Goal: Transaction & Acquisition: Purchase product/service

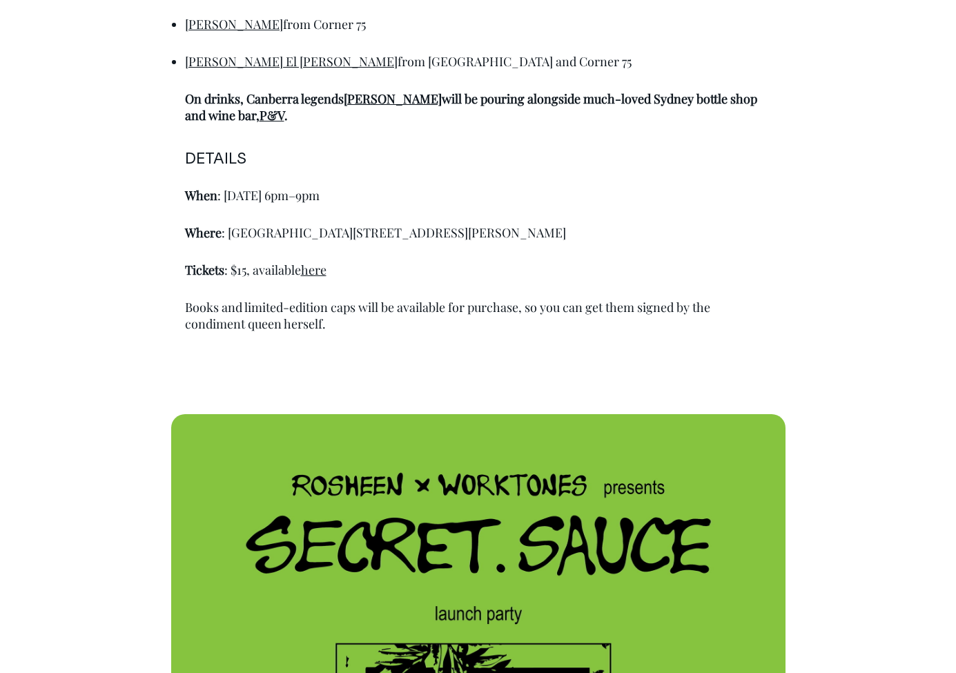
scroll to position [1021, 0]
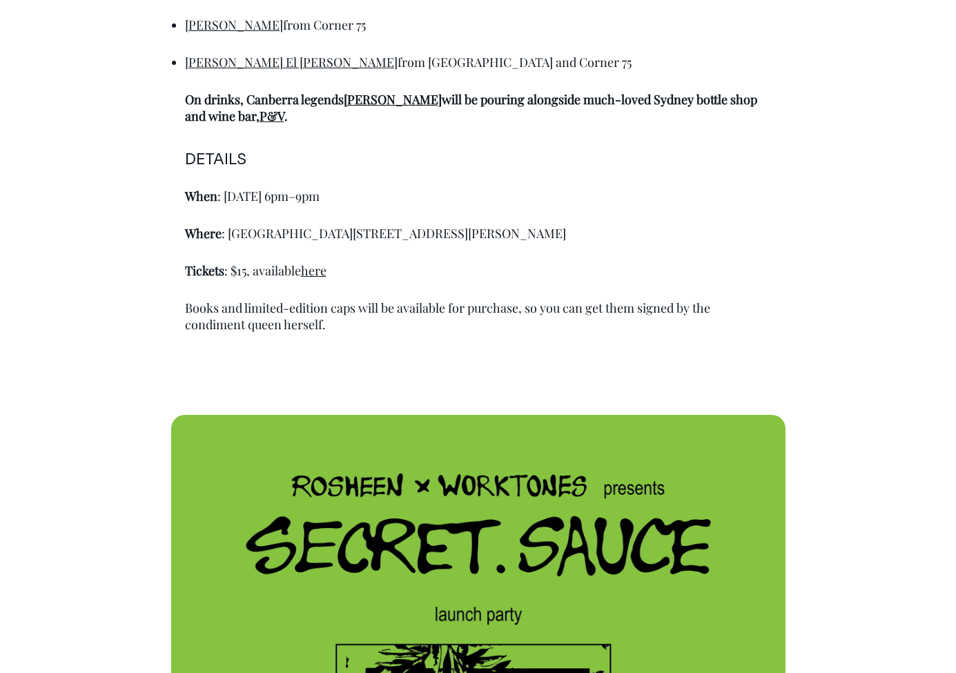
drag, startPoint x: 534, startPoint y: 228, endPoint x: 355, endPoint y: 233, distance: 178.8
click at [355, 233] on p "Where : [GEOGRAPHIC_DATA][STREET_ADDRESS][PERSON_NAME]" at bounding box center [478, 233] width 587 height 17
copy p "[STREET_ADDRESS][PERSON_NAME]"
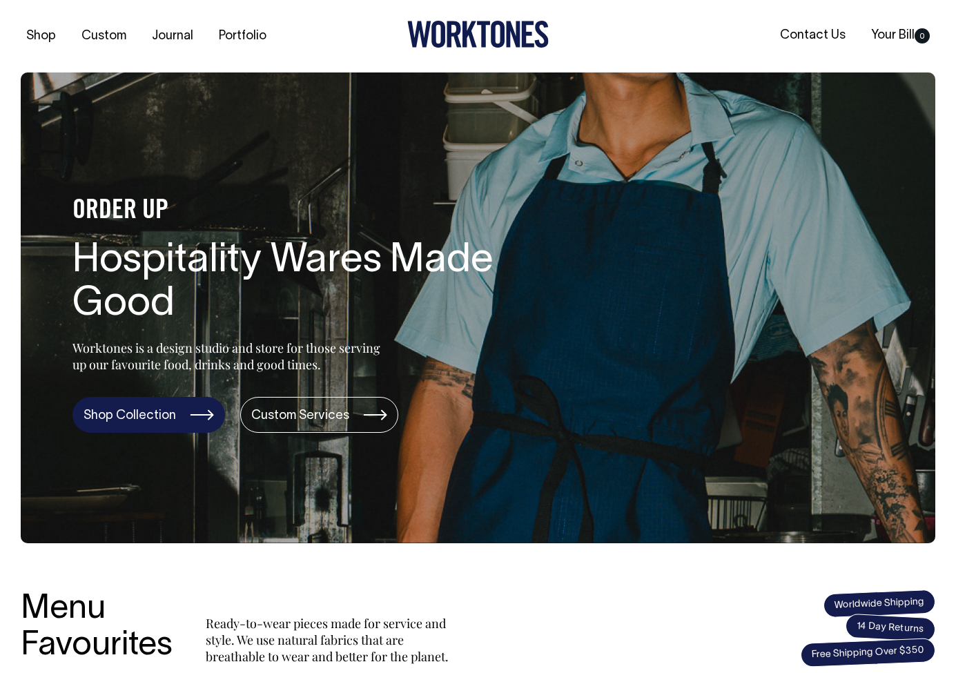
click at [200, 416] on link "Shop Collection" at bounding box center [148, 415] width 153 height 36
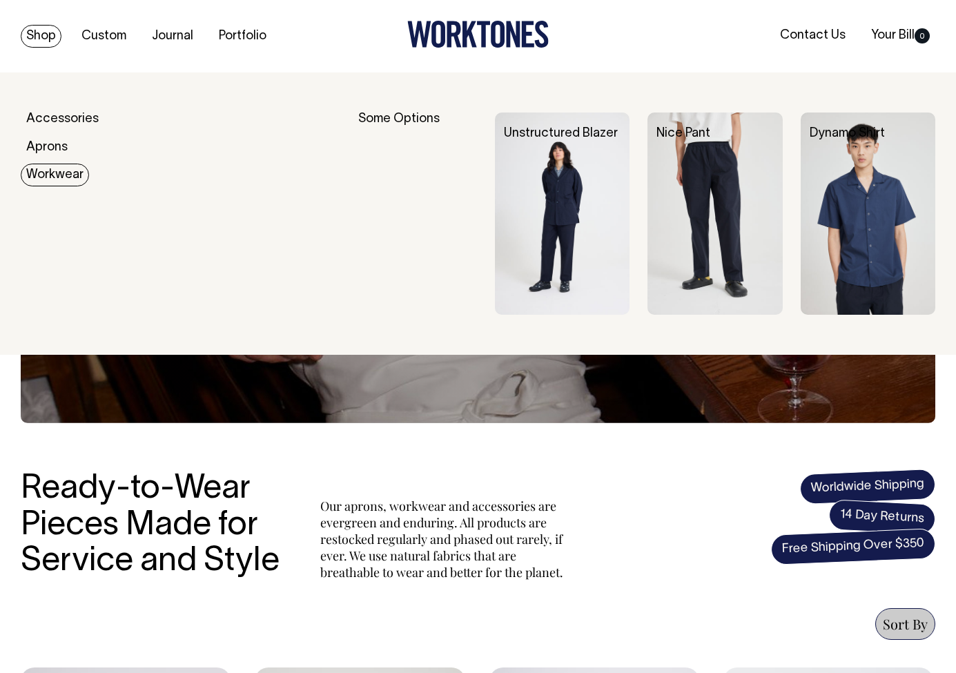
click at [64, 171] on link "Workwear" at bounding box center [55, 175] width 68 height 23
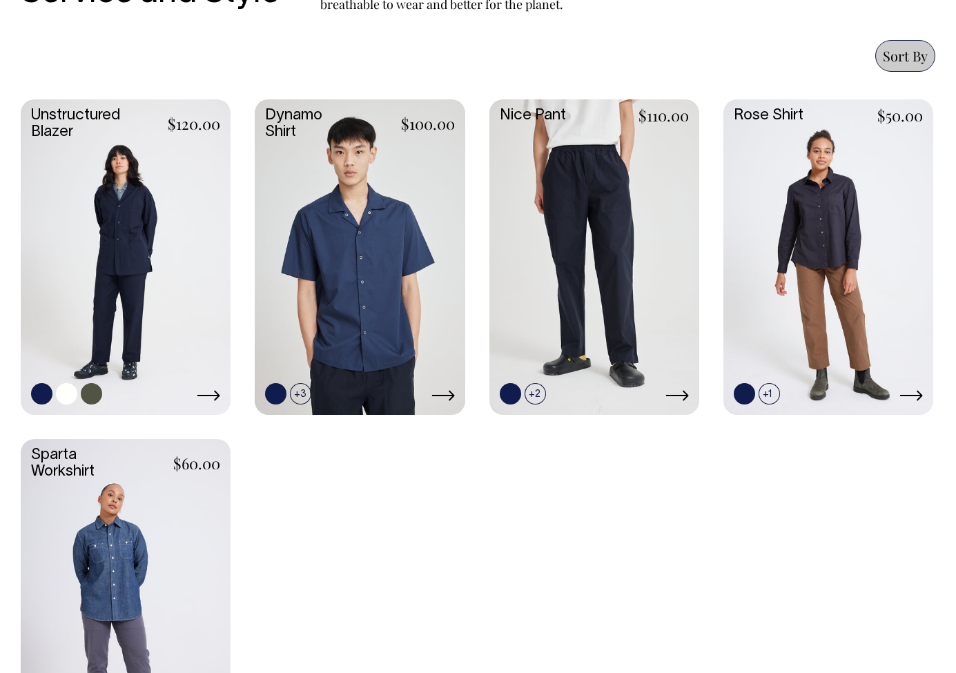
scroll to position [567, 0]
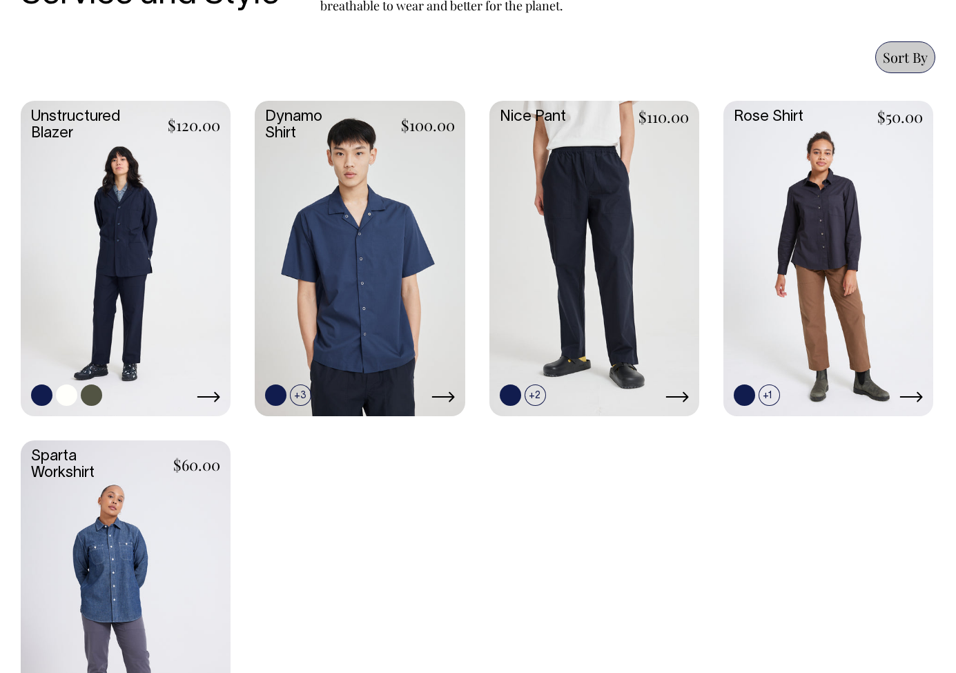
click at [166, 197] on link at bounding box center [126, 257] width 210 height 312
